Goal: Transaction & Acquisition: Purchase product/service

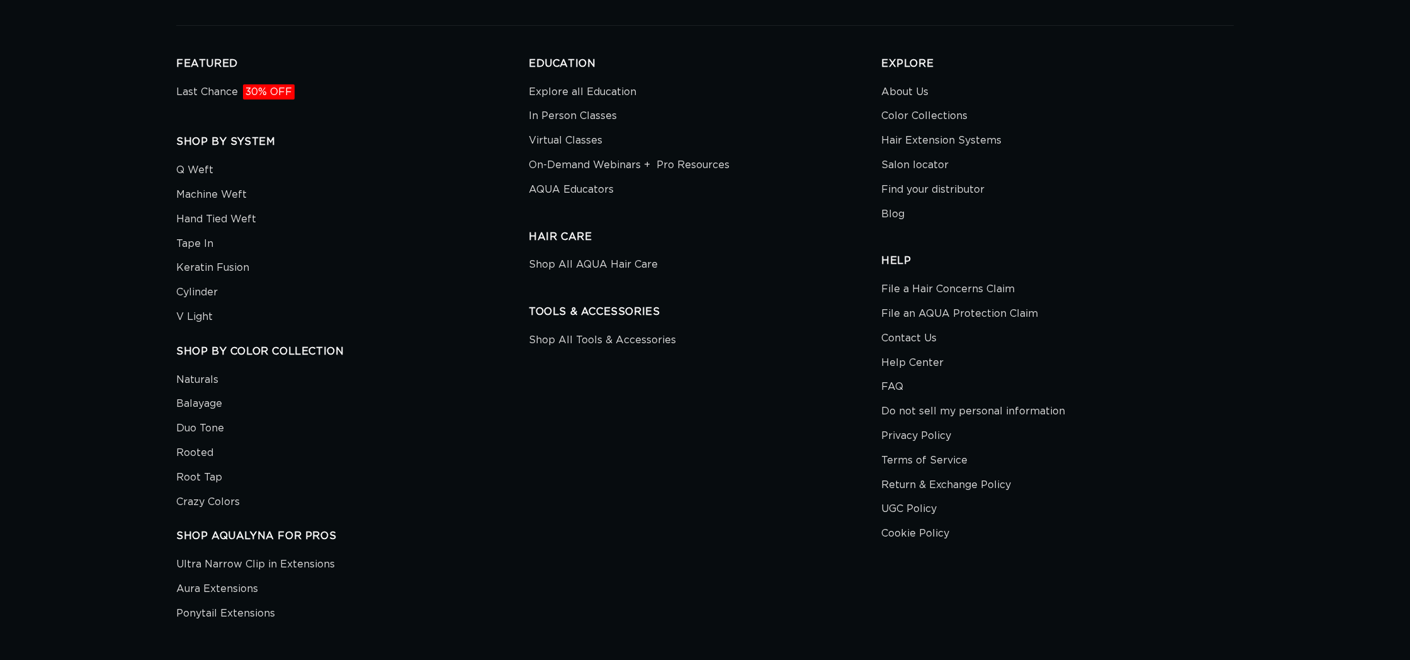
scroll to position [4371, 0]
click at [911, 329] on link "Contact Us" at bounding box center [908, 337] width 55 height 25
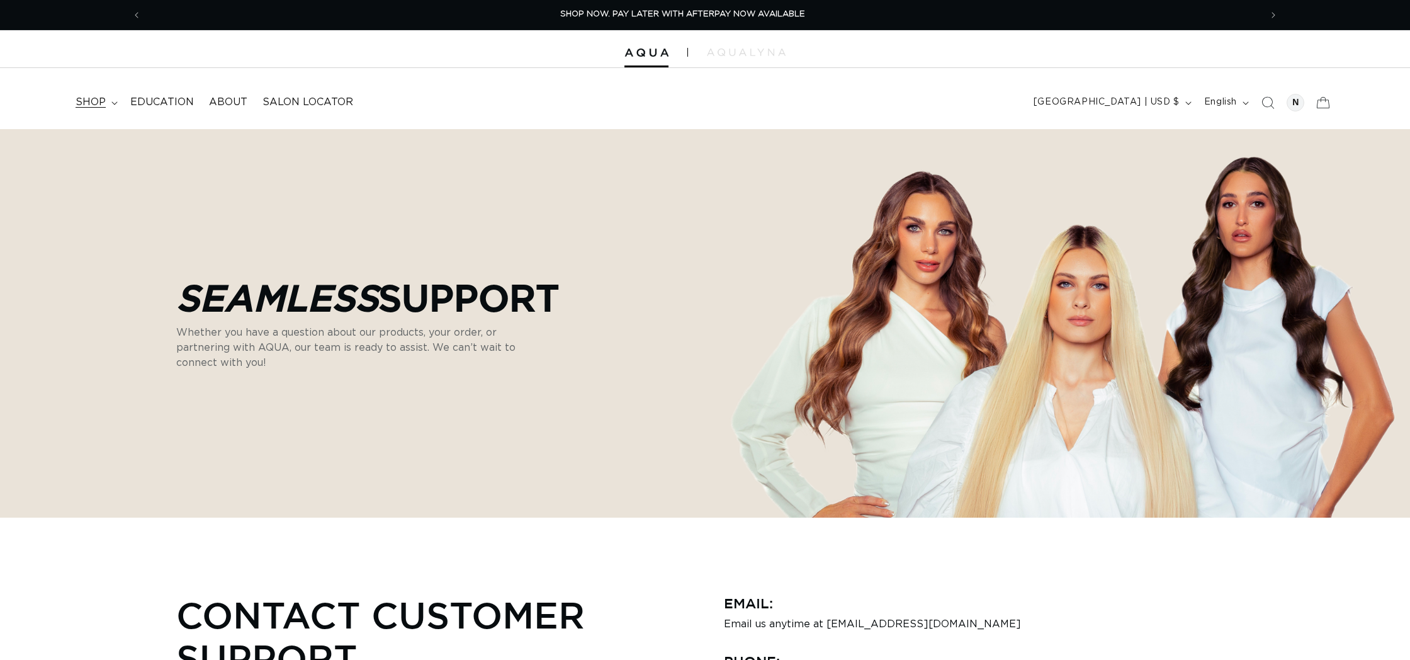
click at [94, 101] on span "shop" at bounding box center [91, 102] width 30 height 13
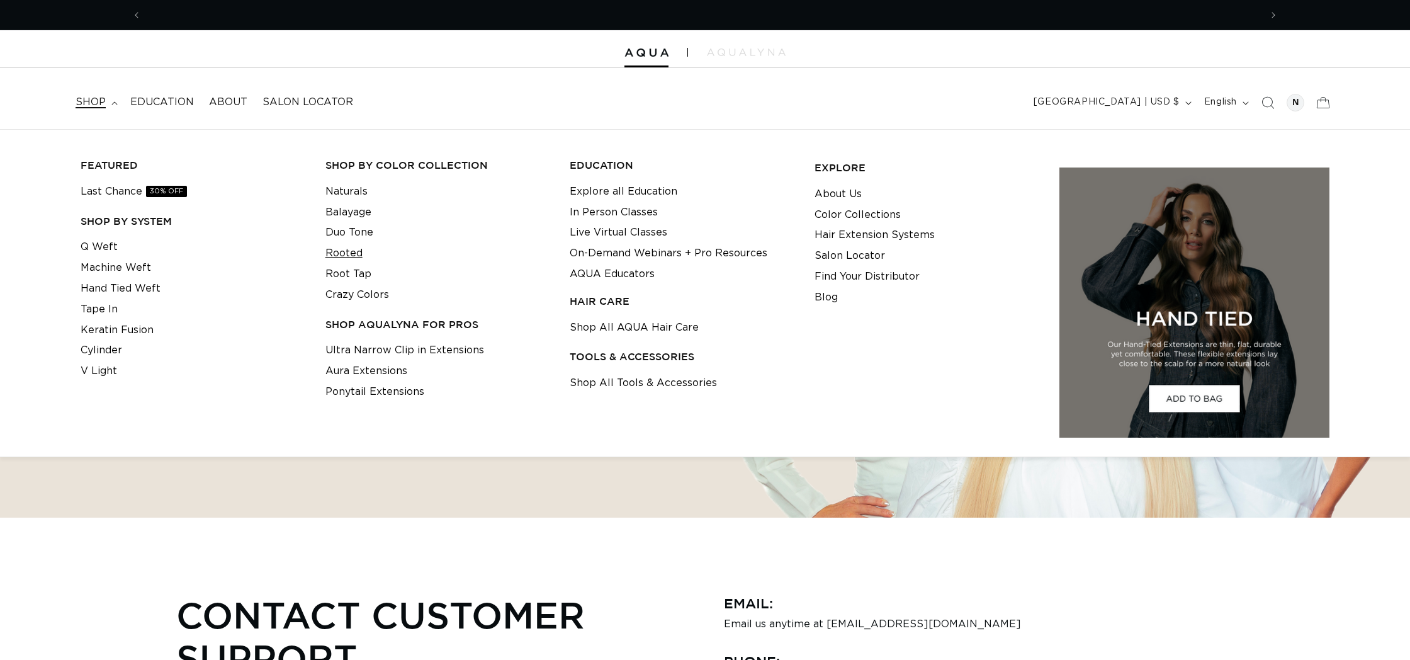
scroll to position [0, 2284]
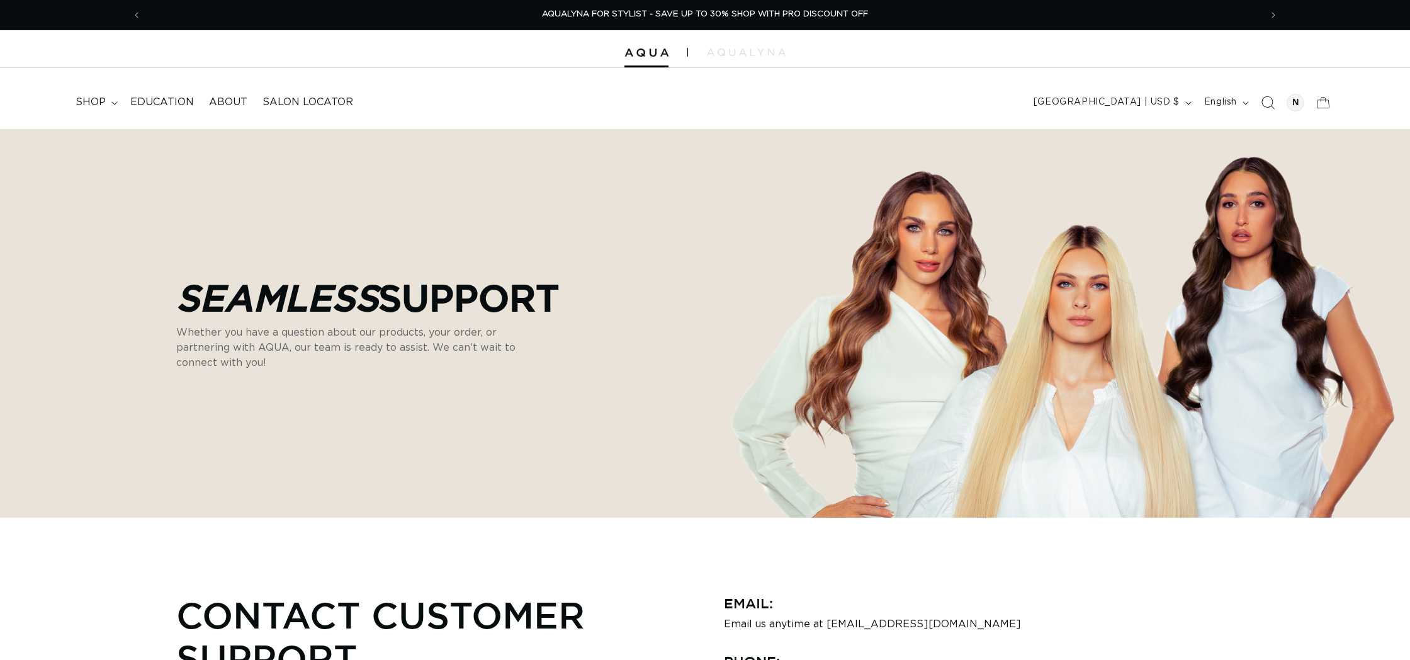
click at [1263, 99] on icon "Search" at bounding box center [1268, 102] width 13 height 13
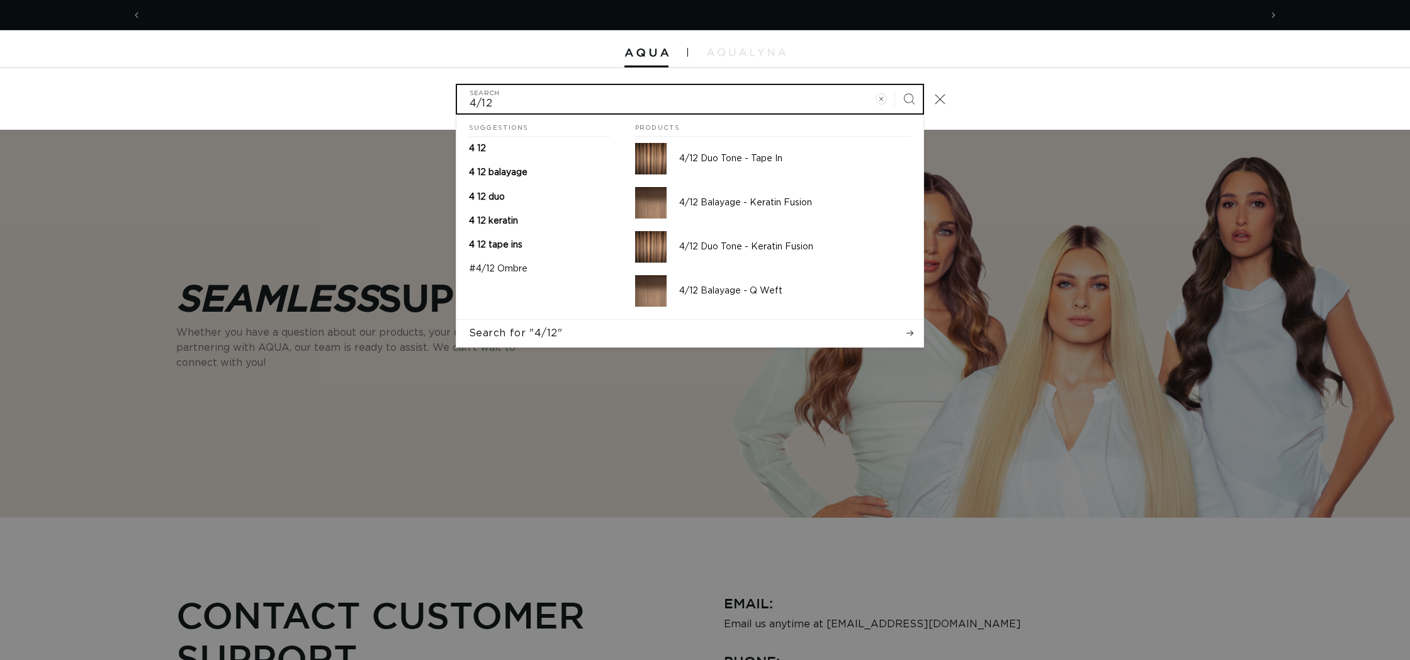
scroll to position [0, 1142]
type input "4/12"
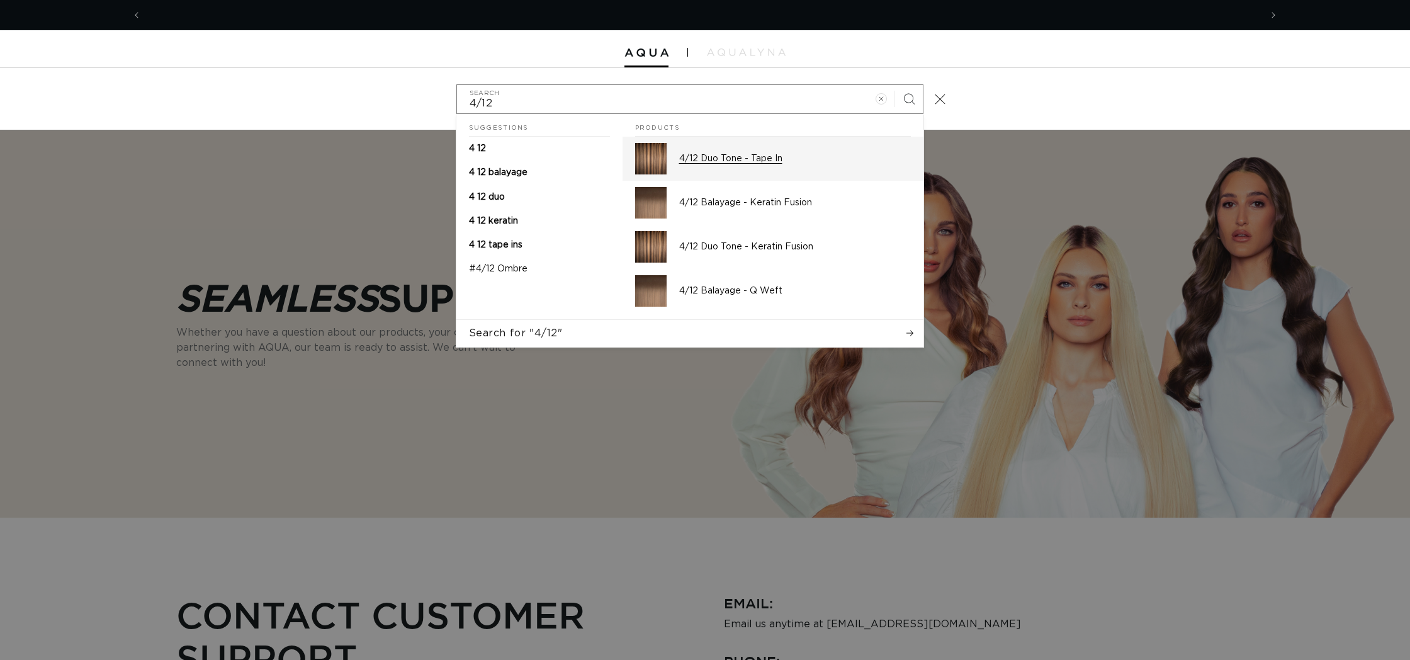
scroll to position [0, 2284]
click at [703, 160] on p "4/12 Duo Tone - Tape In" at bounding box center [795, 158] width 232 height 11
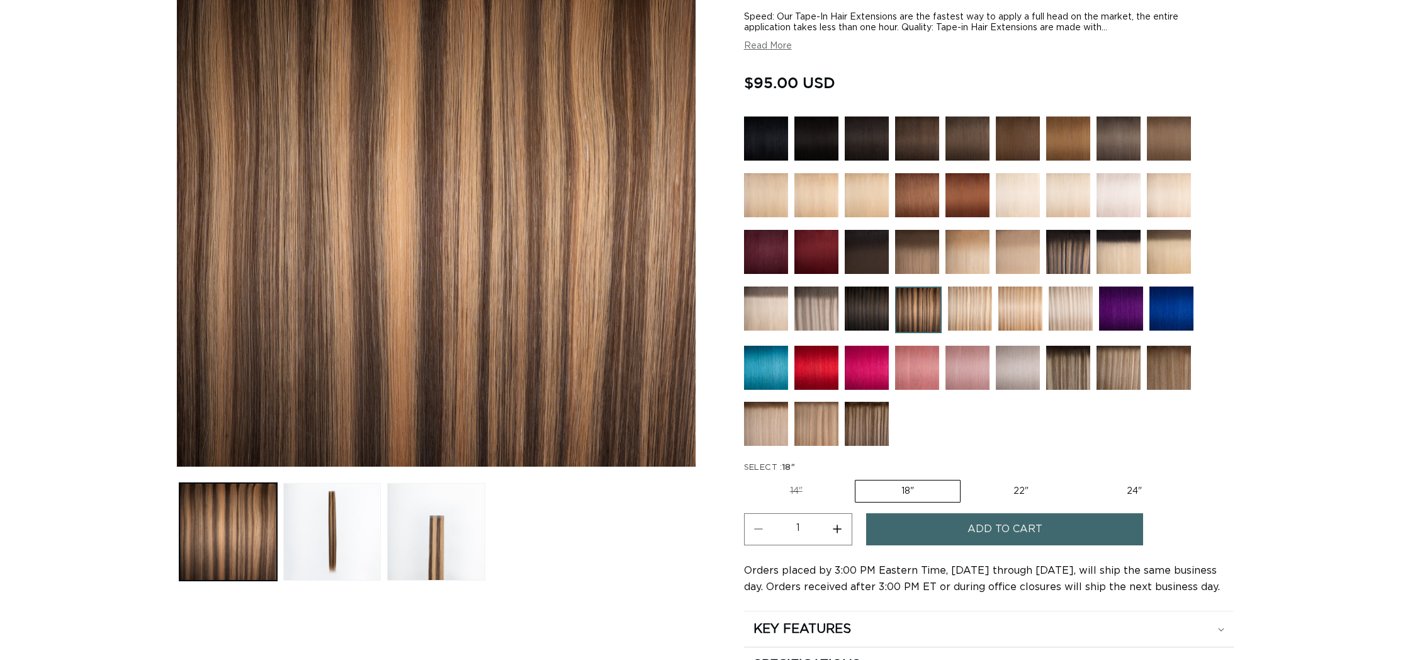
scroll to position [0, 1142]
click at [1022, 485] on label "22" Variant sold out or unavailable" at bounding box center [1021, 490] width 107 height 21
click at [968, 478] on input "22" Variant sold out or unavailable" at bounding box center [967, 477] width 1 height 1
radio input "true"
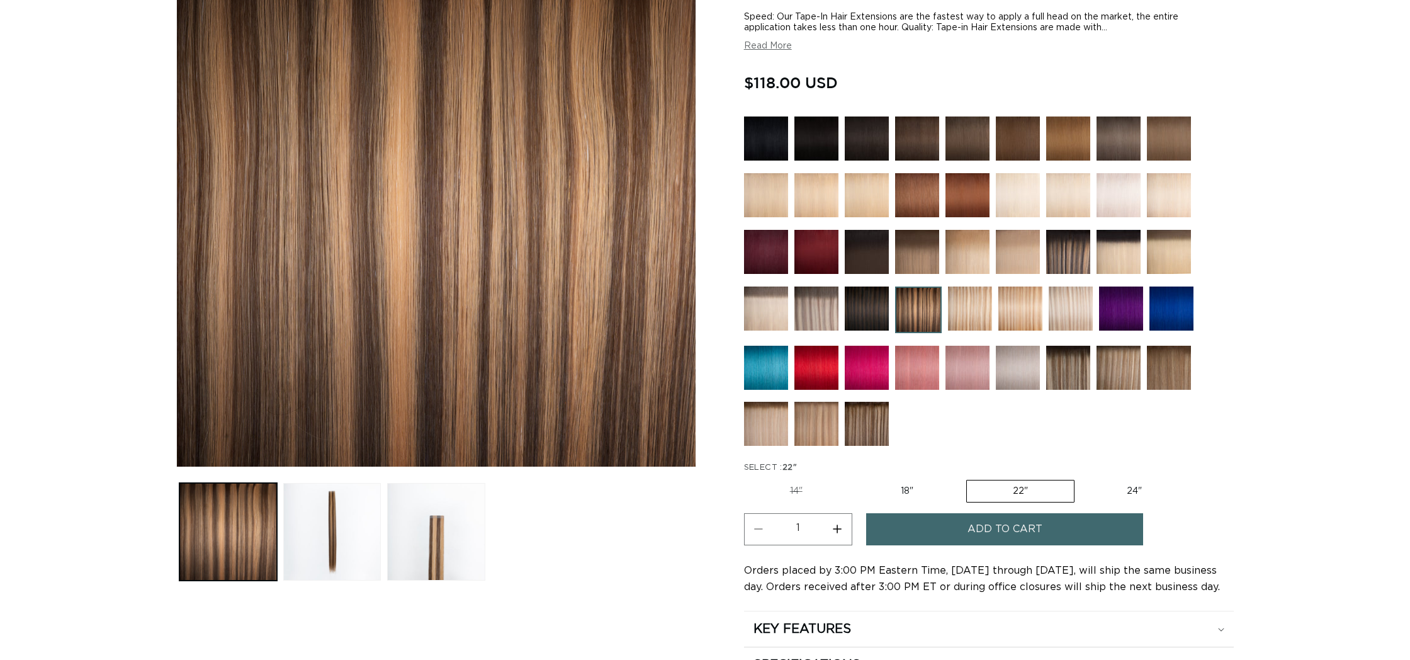
click at [999, 527] on span "Add to cart" at bounding box center [1005, 529] width 75 height 32
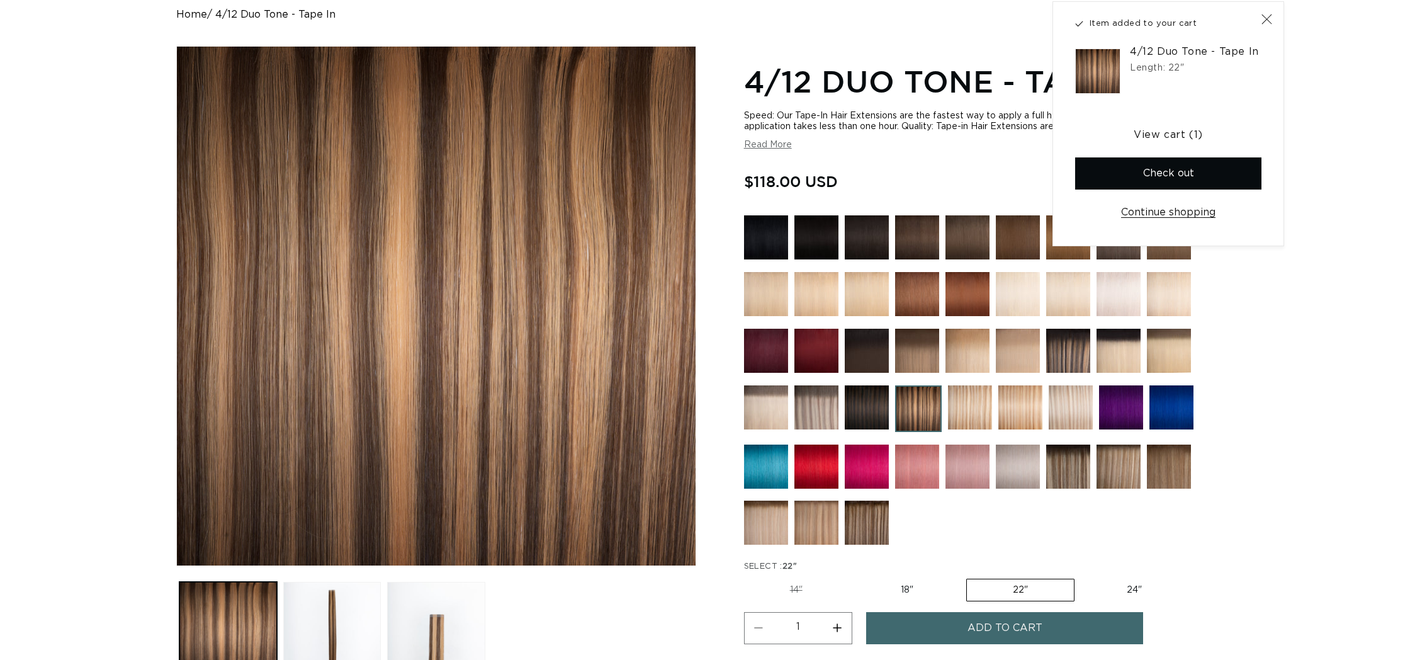
scroll to position [0, 0]
click at [1193, 164] on button "Check out" at bounding box center [1168, 173] width 186 height 32
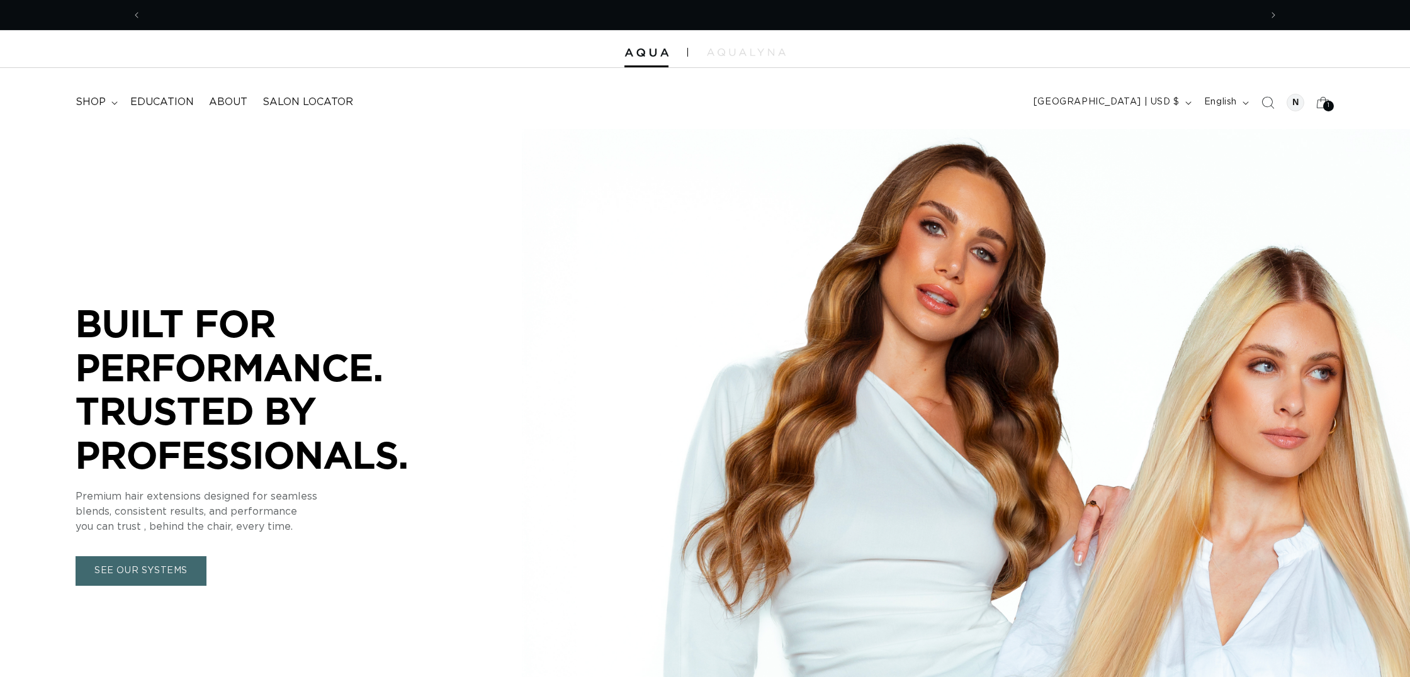
scroll to position [0, 2284]
click at [1267, 98] on icon "Search" at bounding box center [1267, 102] width 13 height 13
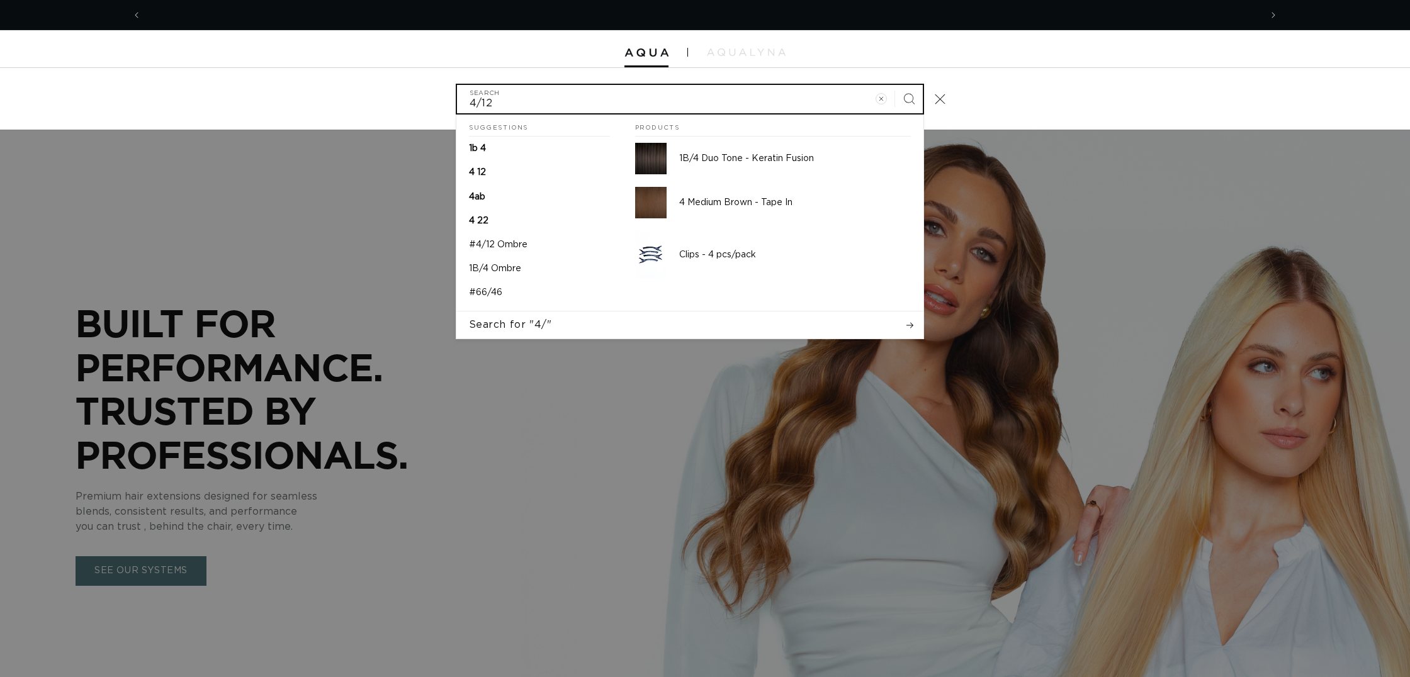
scroll to position [0, 0]
type input "4/12"
click at [908, 98] on button "Search" at bounding box center [909, 99] width 28 height 28
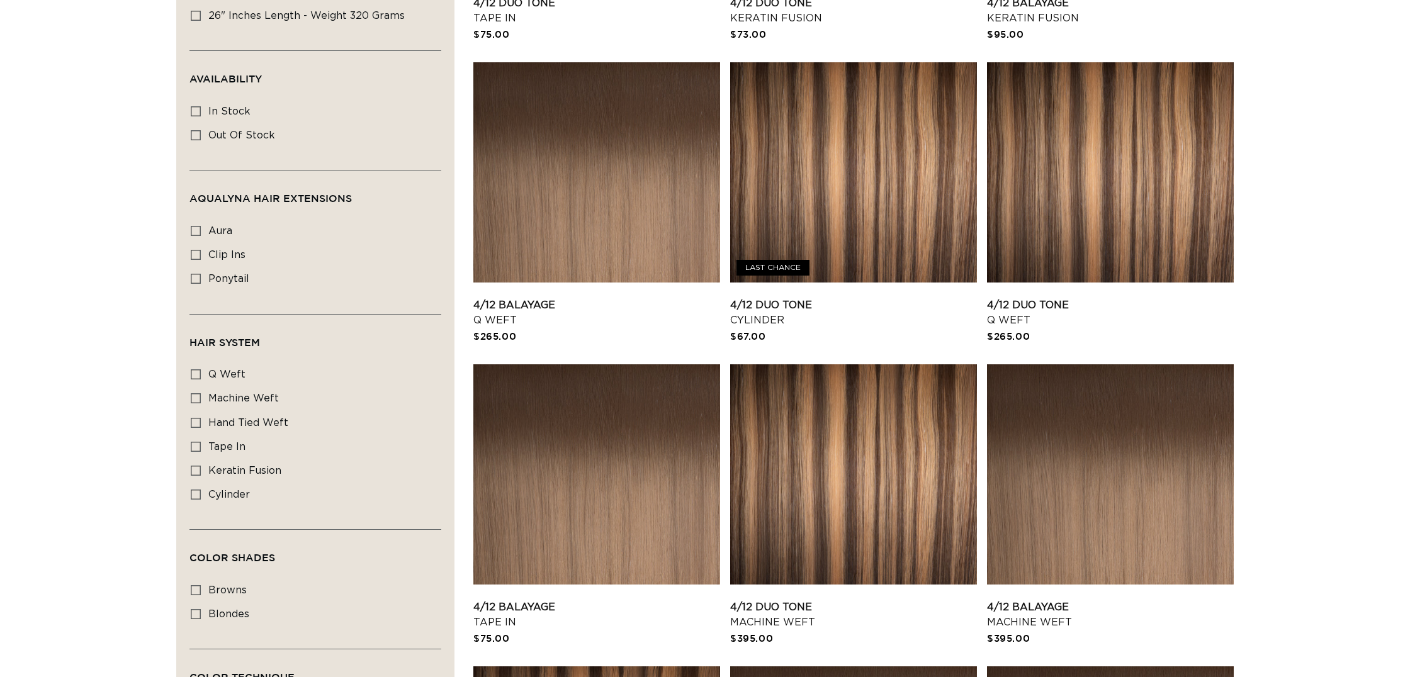
scroll to position [602, 0]
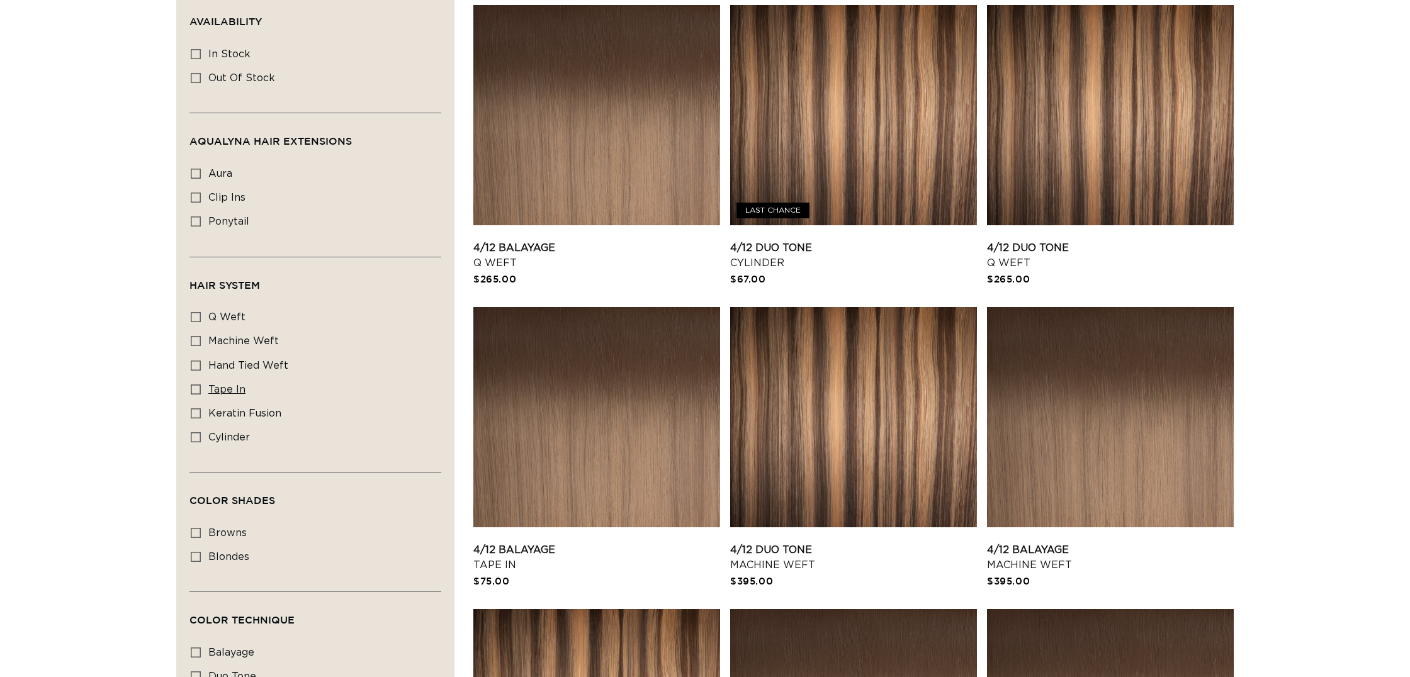
click at [194, 392] on icon at bounding box center [196, 390] width 10 height 10
click at [194, 392] on input "tape in tape in (2 products)" at bounding box center [196, 390] width 10 height 10
checkbox input "true"
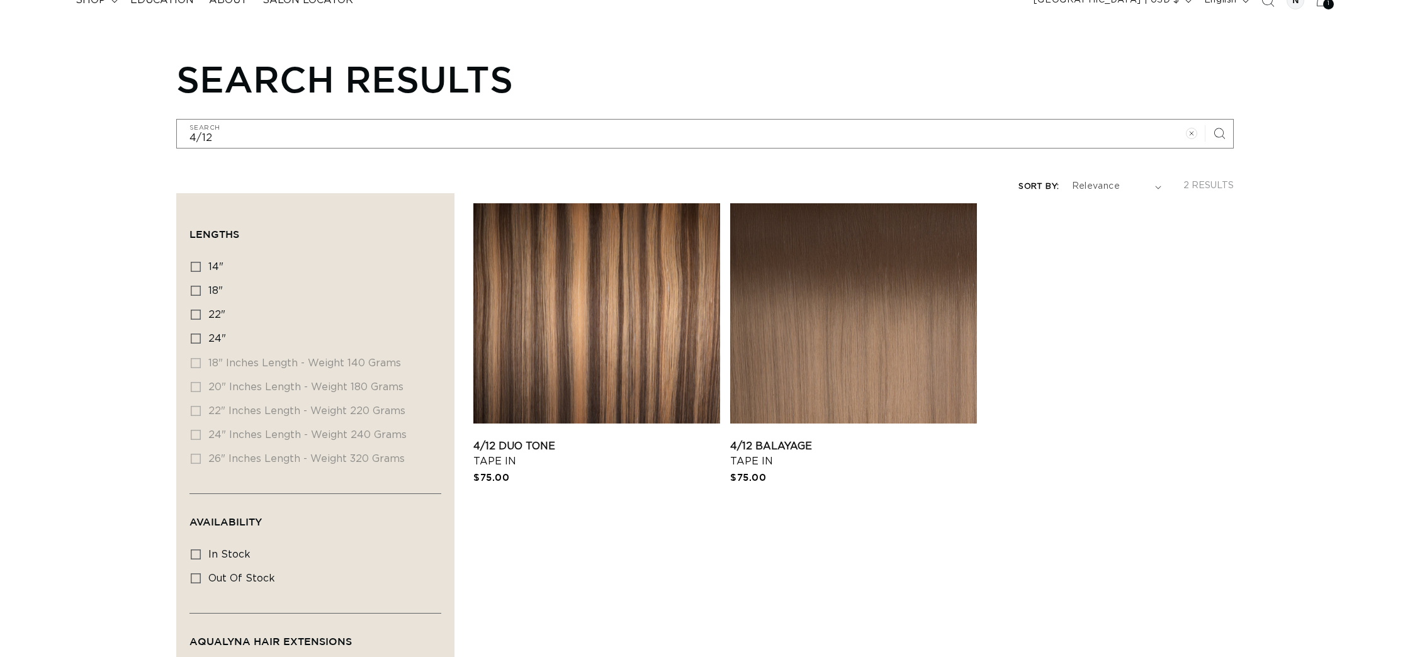
scroll to position [0, 2284]
